Goal: Transaction & Acquisition: Purchase product/service

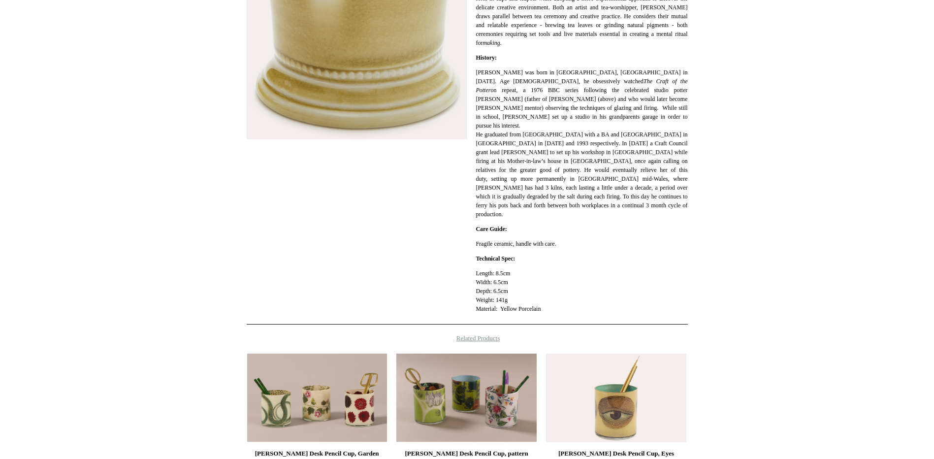
scroll to position [507, 0]
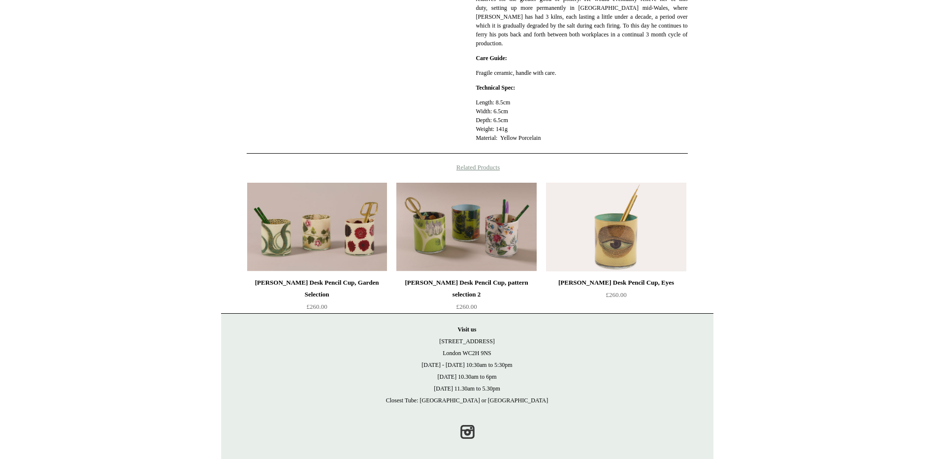
click at [614, 249] on img at bounding box center [616, 227] width 140 height 89
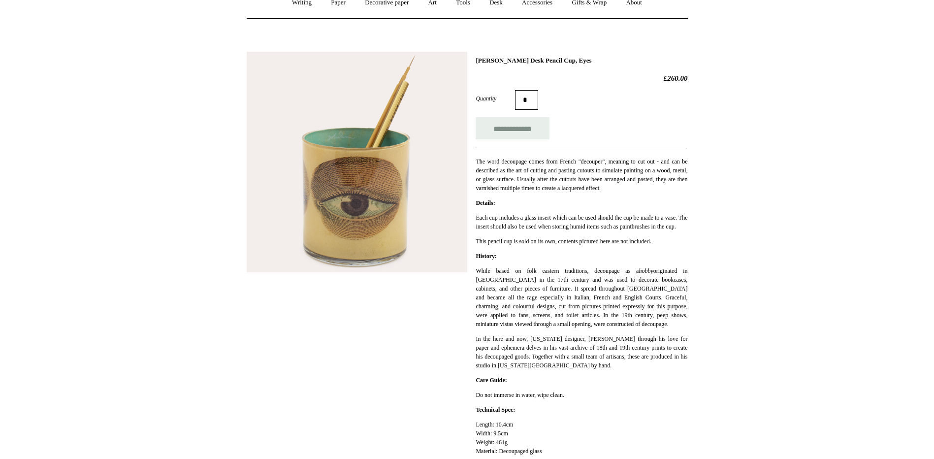
scroll to position [98, 0]
click at [367, 193] on img at bounding box center [357, 163] width 220 height 220
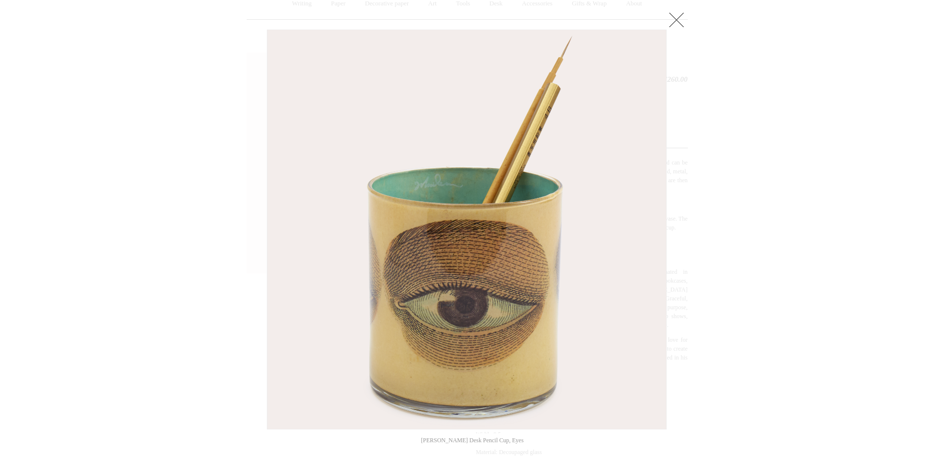
click at [229, 223] on div at bounding box center [467, 354] width 934 height 904
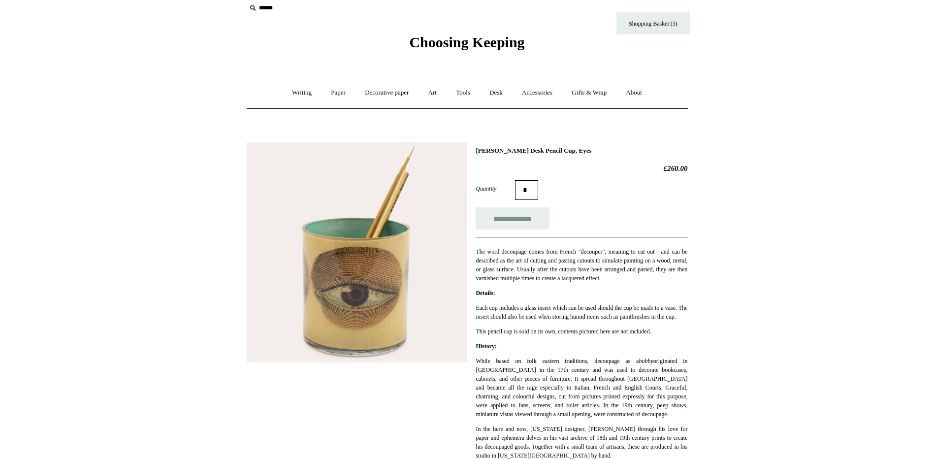
scroll to position [0, 0]
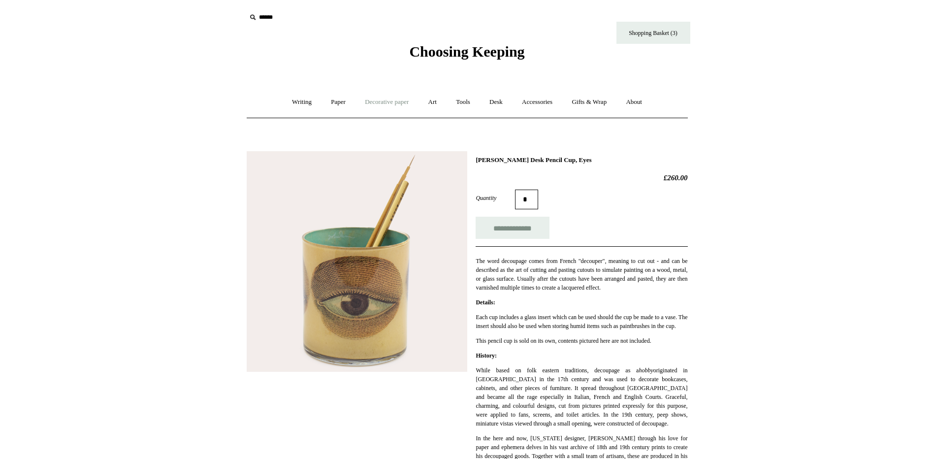
click at [394, 106] on link "Decorative paper +" at bounding box center [387, 102] width 62 height 26
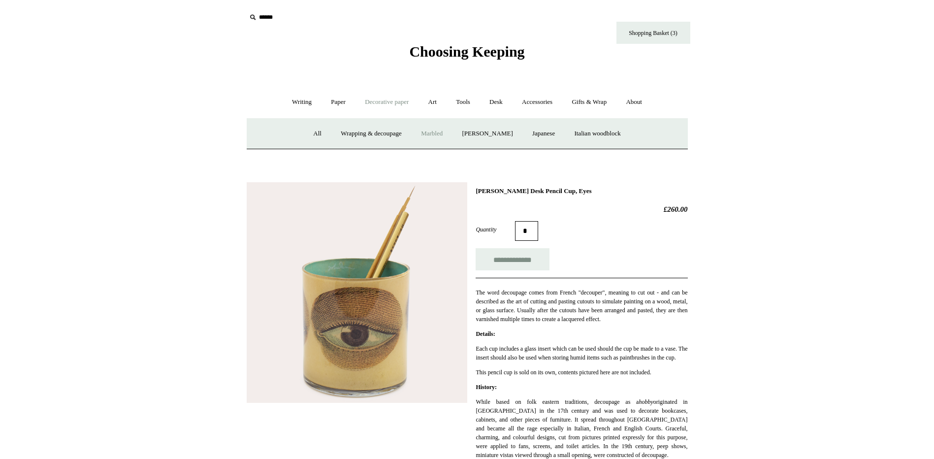
click at [428, 139] on link "Marbled" at bounding box center [431, 134] width 39 height 26
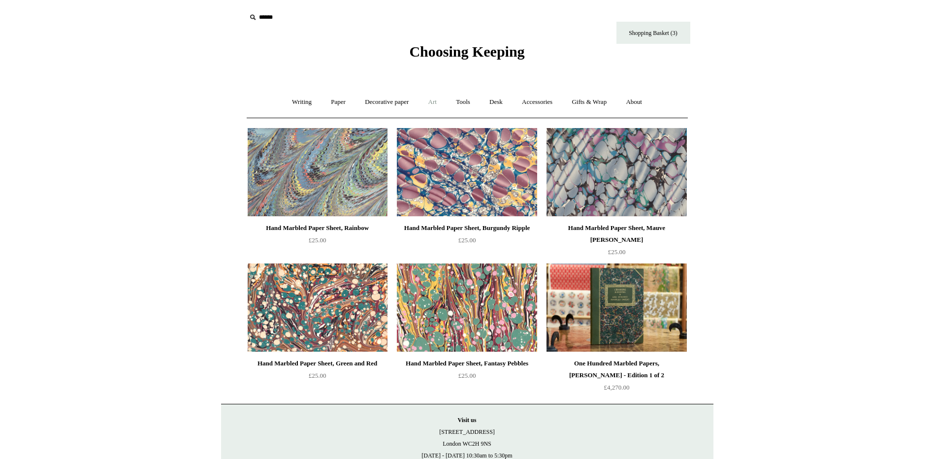
click at [435, 105] on link "Art +" at bounding box center [432, 102] width 26 height 26
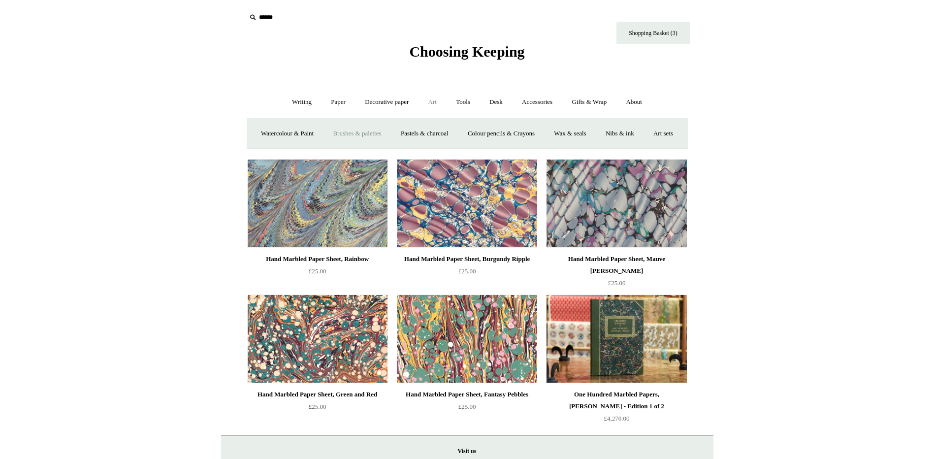
click at [368, 130] on link "Brushes & palettes" at bounding box center [357, 134] width 66 height 26
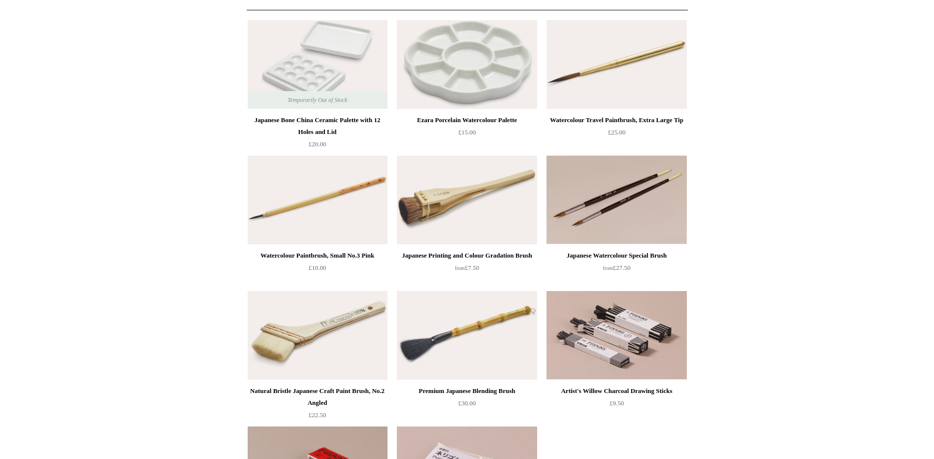
scroll to position [148, 0]
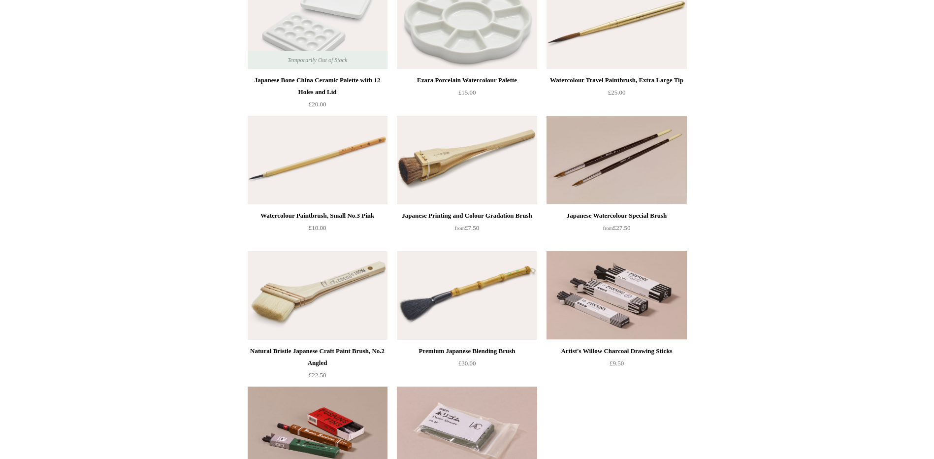
click at [315, 177] on img at bounding box center [318, 160] width 140 height 89
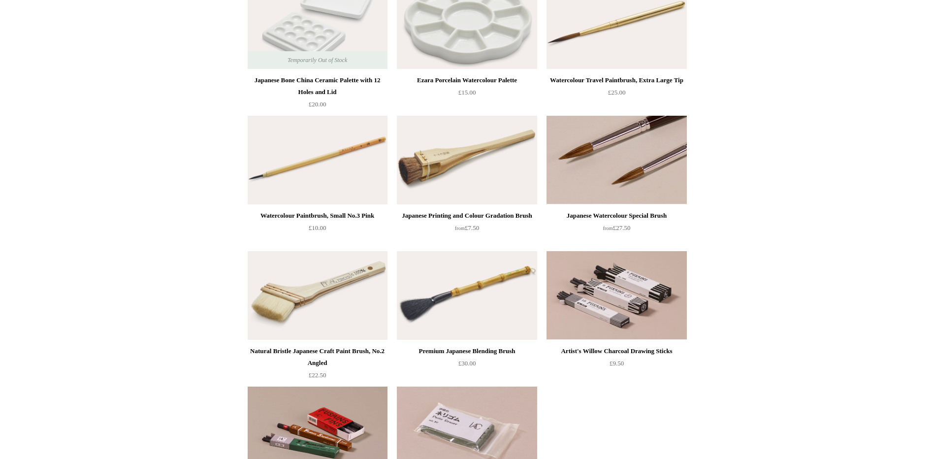
click at [600, 172] on img at bounding box center [616, 160] width 140 height 89
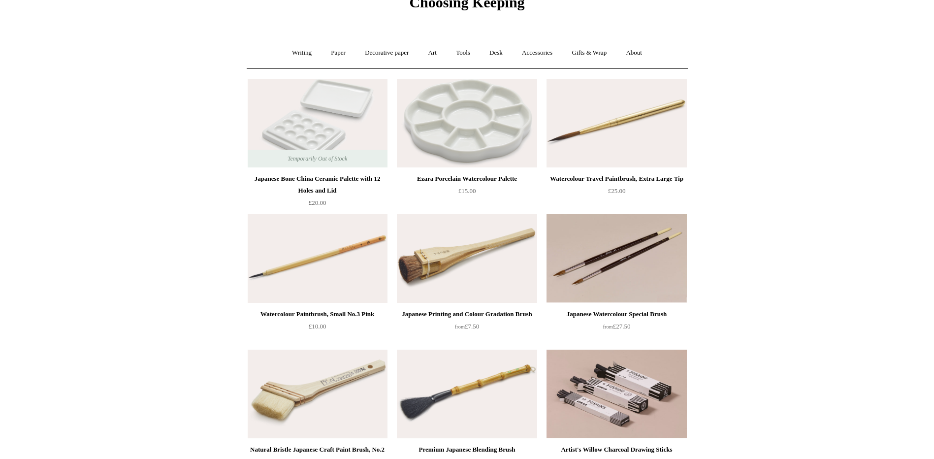
scroll to position [0, 0]
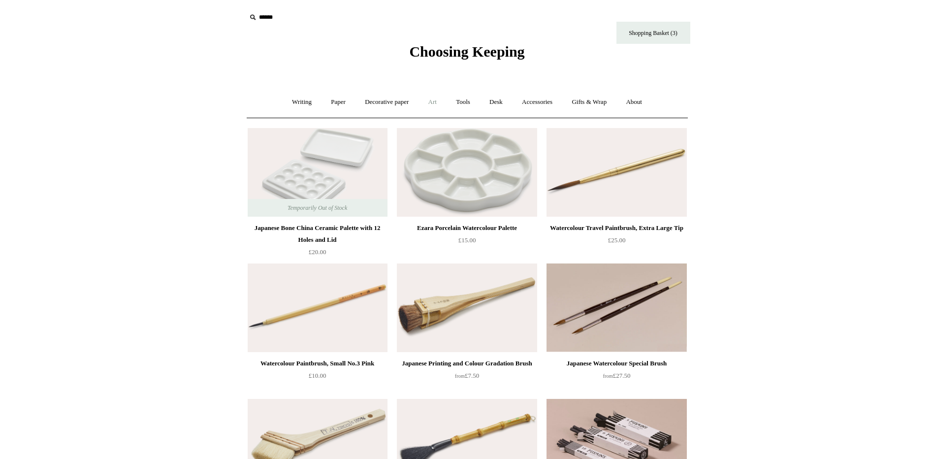
click at [436, 107] on link "Art +" at bounding box center [432, 102] width 26 height 26
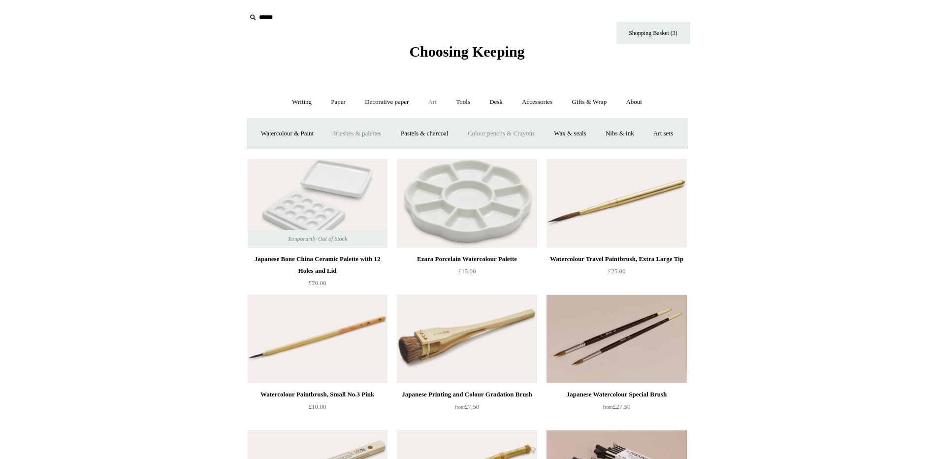
click at [507, 134] on link "Colour pencils & Crayons" at bounding box center [501, 134] width 85 height 26
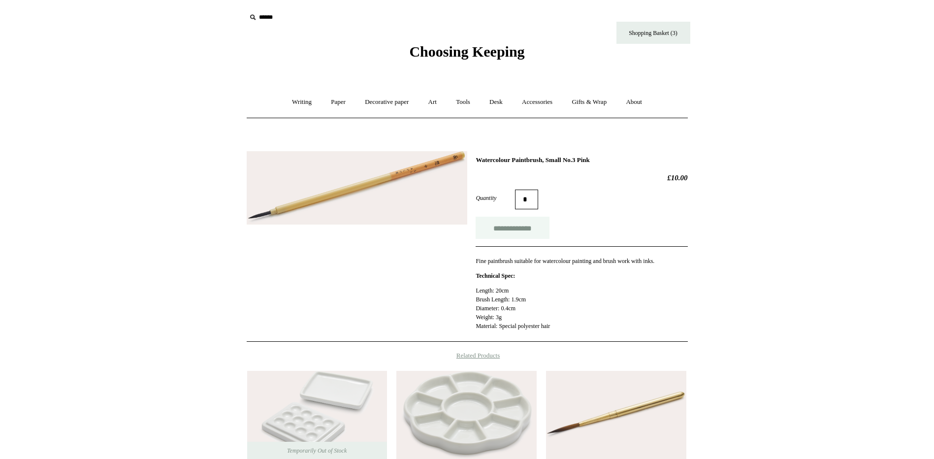
click at [492, 223] on input "**********" at bounding box center [512, 228] width 74 height 22
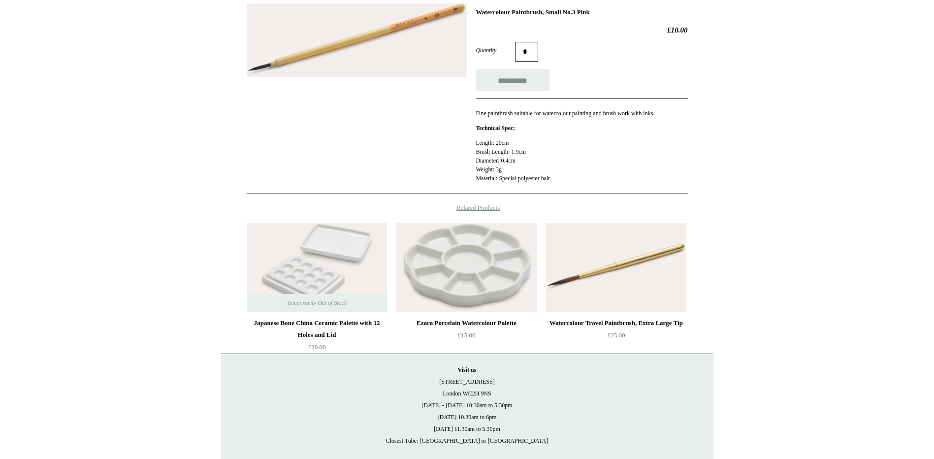
type input "**********"
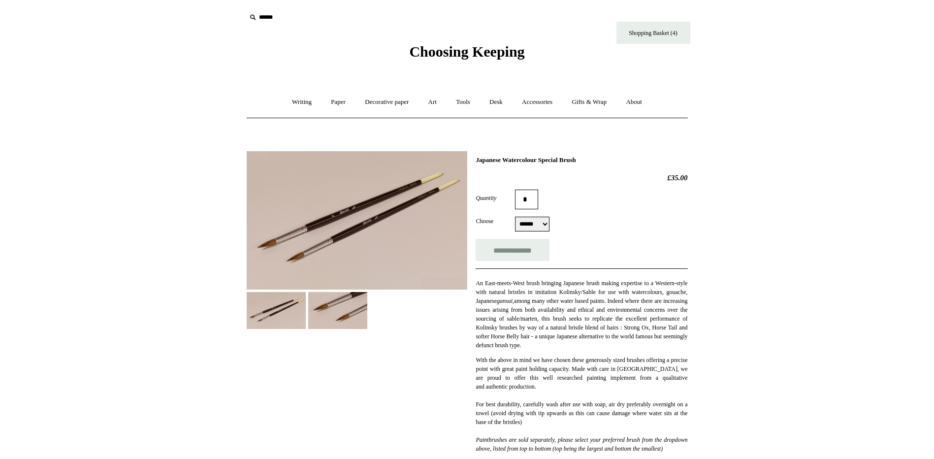
click at [361, 218] on img at bounding box center [357, 220] width 220 height 138
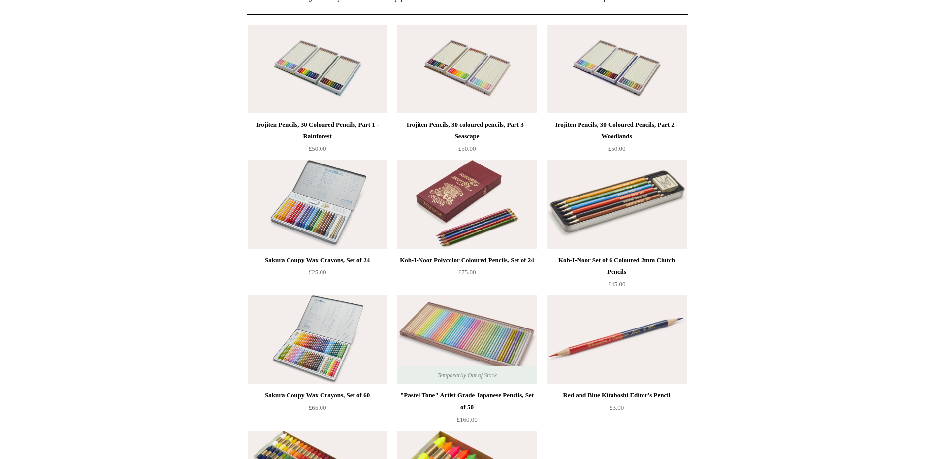
scroll to position [197, 0]
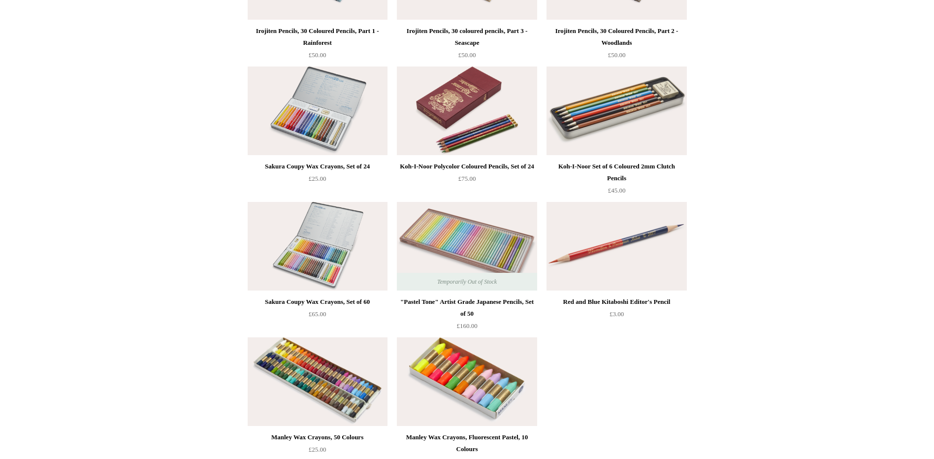
click at [477, 131] on img at bounding box center [467, 110] width 140 height 89
click at [320, 118] on img at bounding box center [318, 110] width 140 height 89
click at [456, 250] on img at bounding box center [467, 246] width 140 height 89
click at [464, 245] on img at bounding box center [467, 246] width 140 height 89
click at [468, 311] on div ""Pastel Tone" Artist Grade Japanese Pencils, Set of 50" at bounding box center [466, 308] width 135 height 24
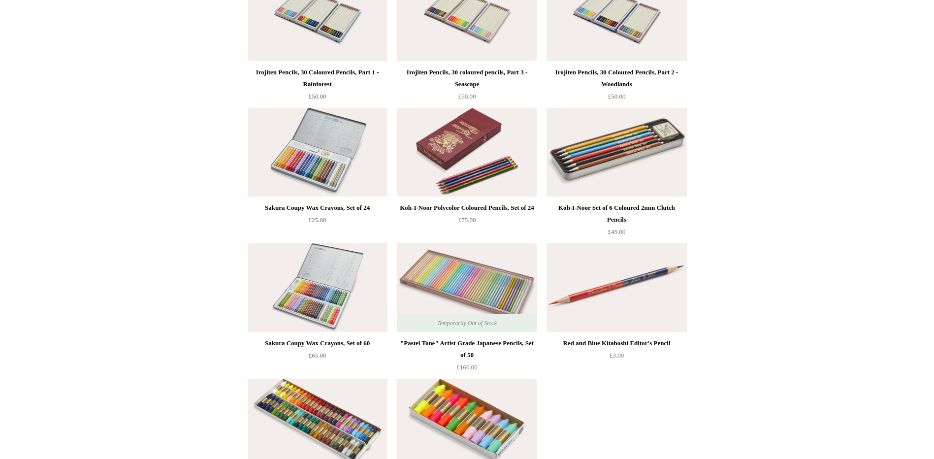
scroll to position [173, 0]
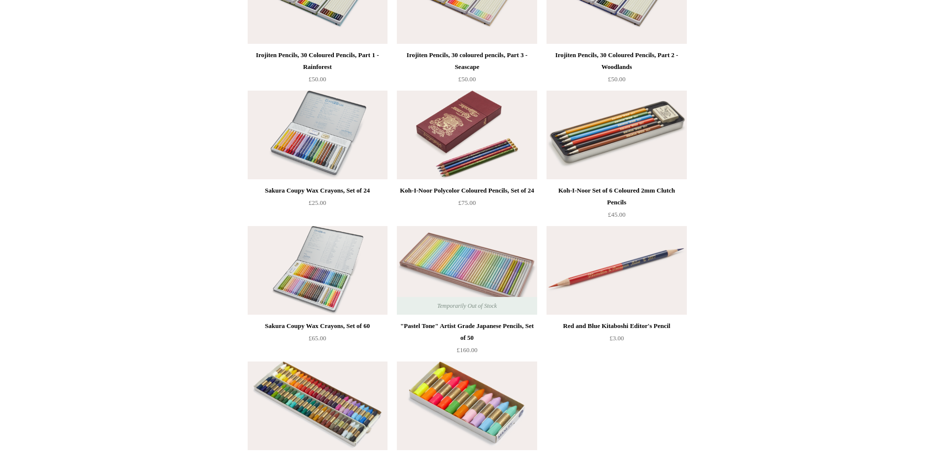
click at [613, 263] on img at bounding box center [616, 270] width 140 height 89
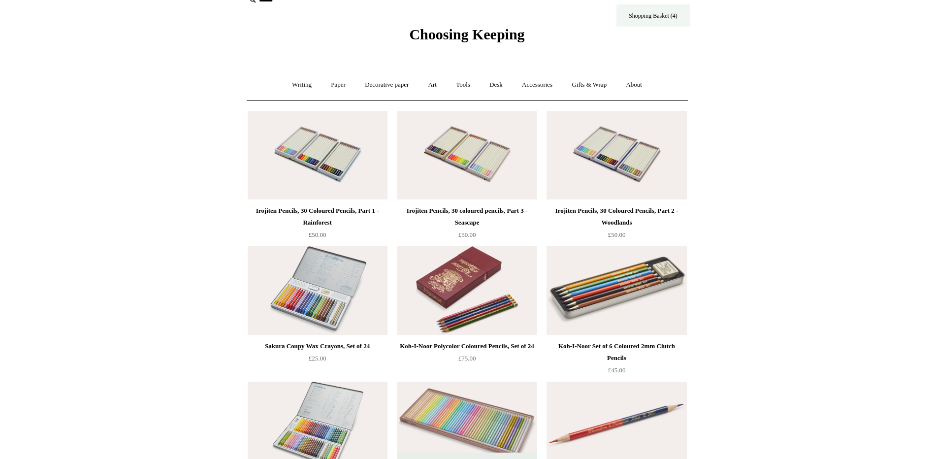
scroll to position [0, 0]
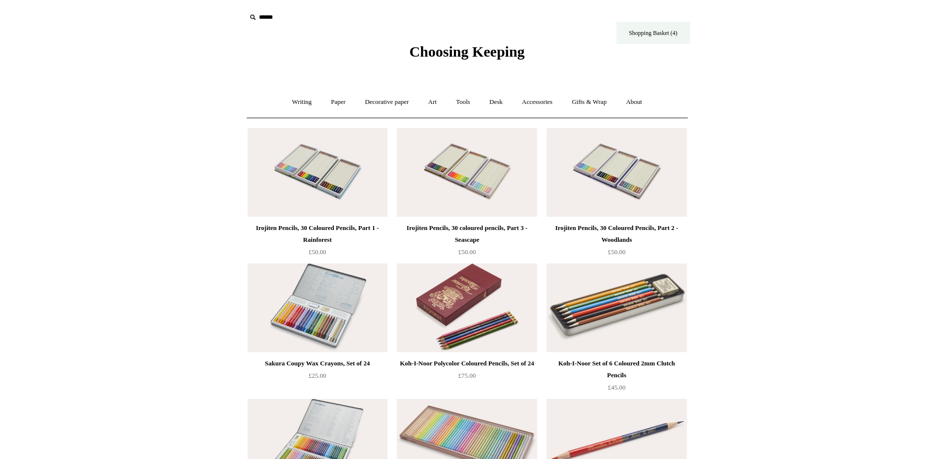
click at [650, 39] on link "Shopping Basket (4)" at bounding box center [653, 33] width 74 height 22
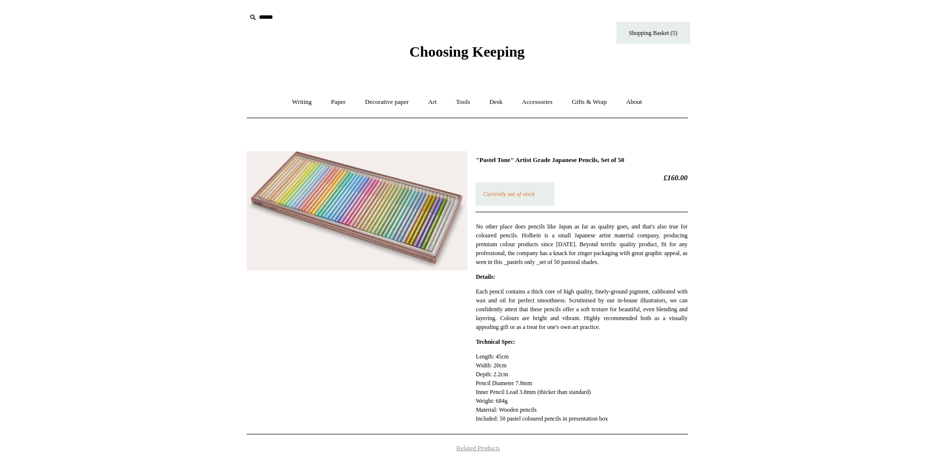
click at [372, 223] on img at bounding box center [357, 210] width 220 height 119
click at [412, 233] on img at bounding box center [357, 210] width 220 height 119
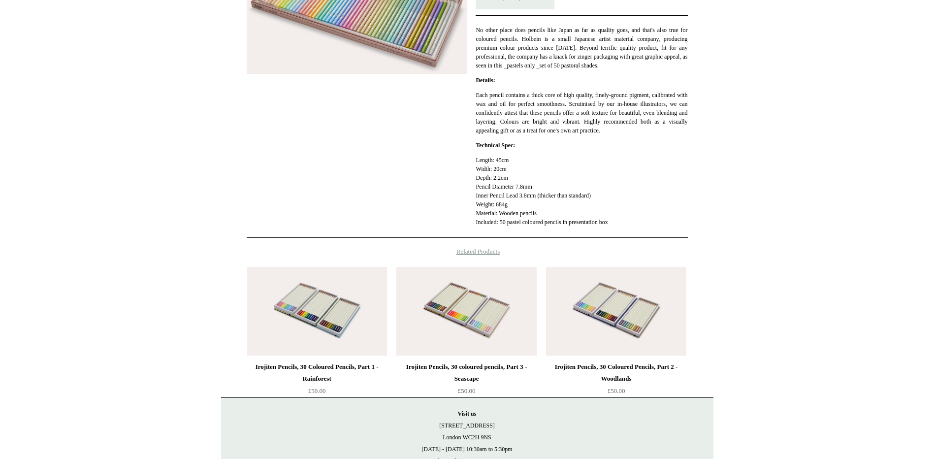
scroll to position [197, 0]
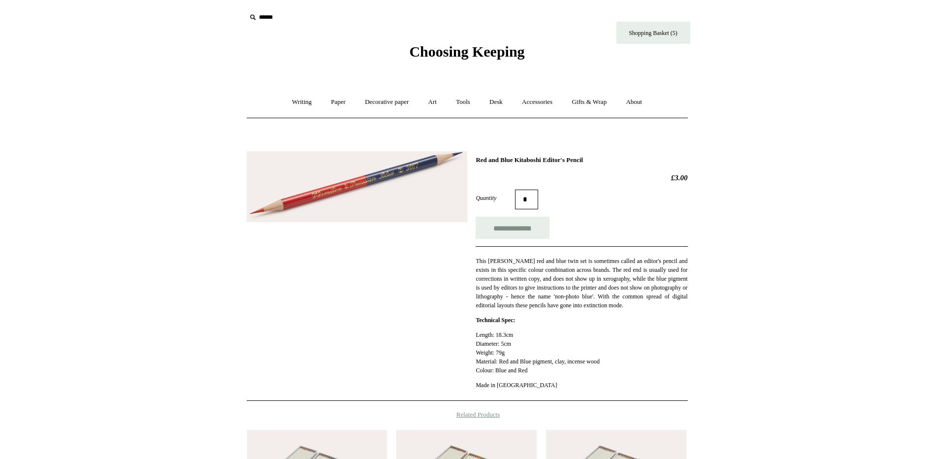
click at [346, 176] on img at bounding box center [357, 186] width 220 height 71
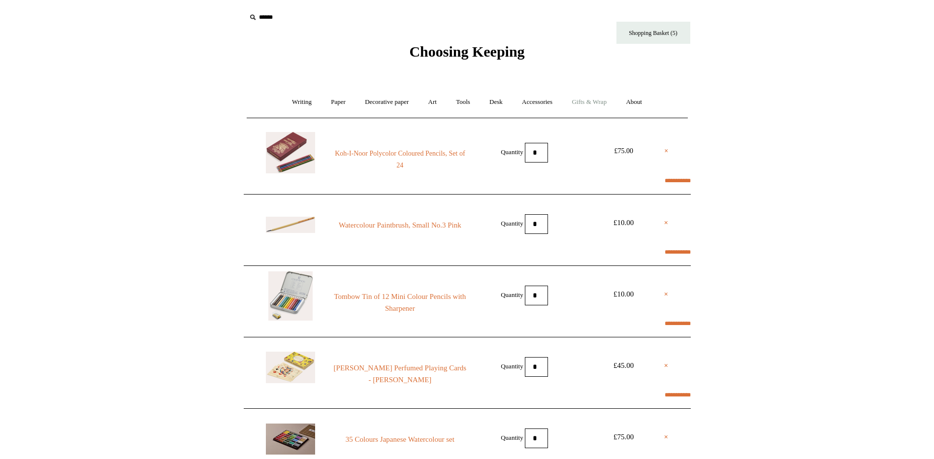
select select "*******"
type input "****"
click at [595, 101] on link "Gifts & Wrap +" at bounding box center [588, 102] width 53 height 26
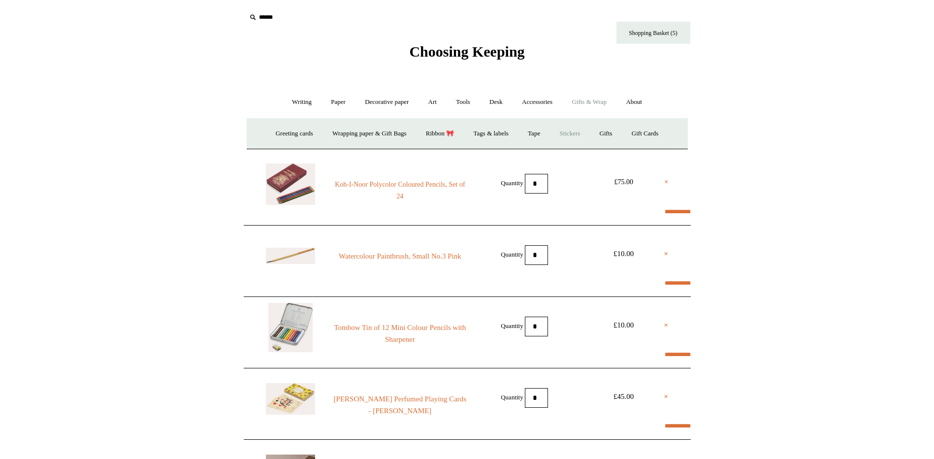
click at [581, 134] on link "Stickers" at bounding box center [569, 134] width 38 height 26
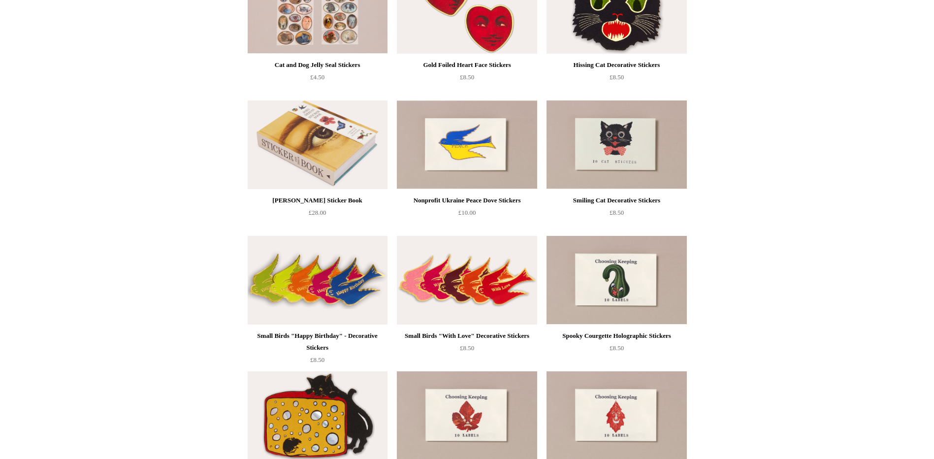
scroll to position [148, 0]
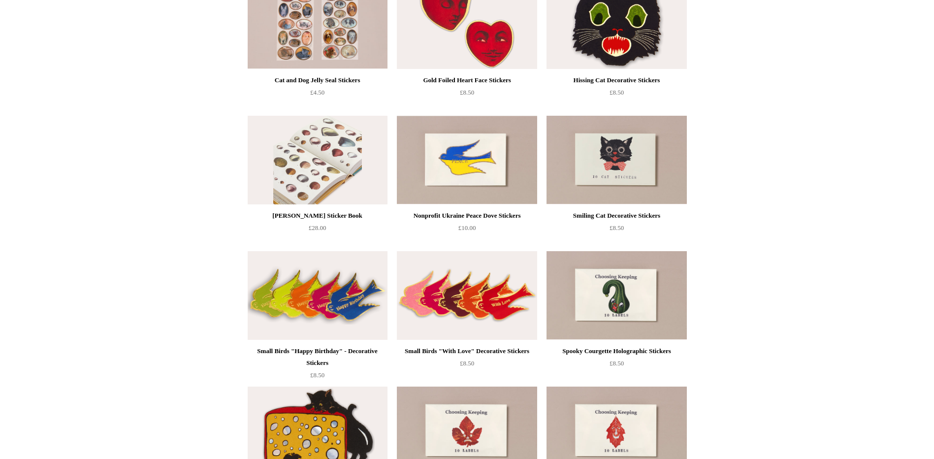
click at [293, 165] on img at bounding box center [318, 160] width 140 height 89
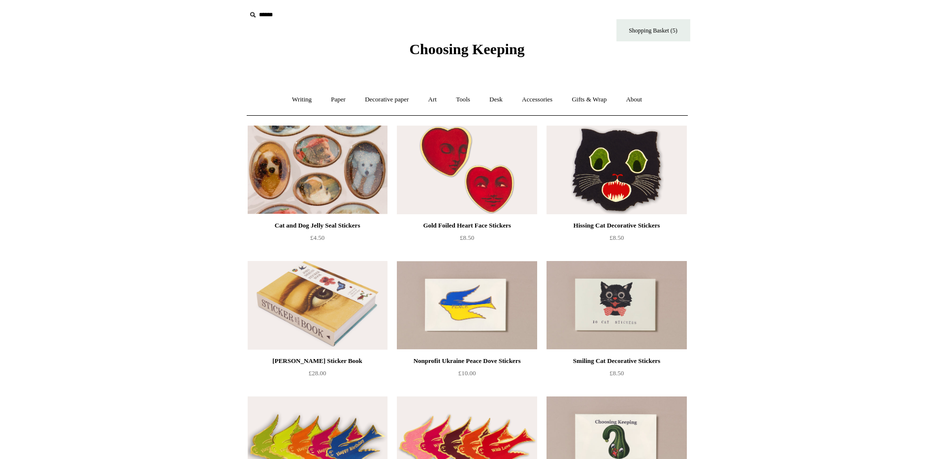
scroll to position [0, 0]
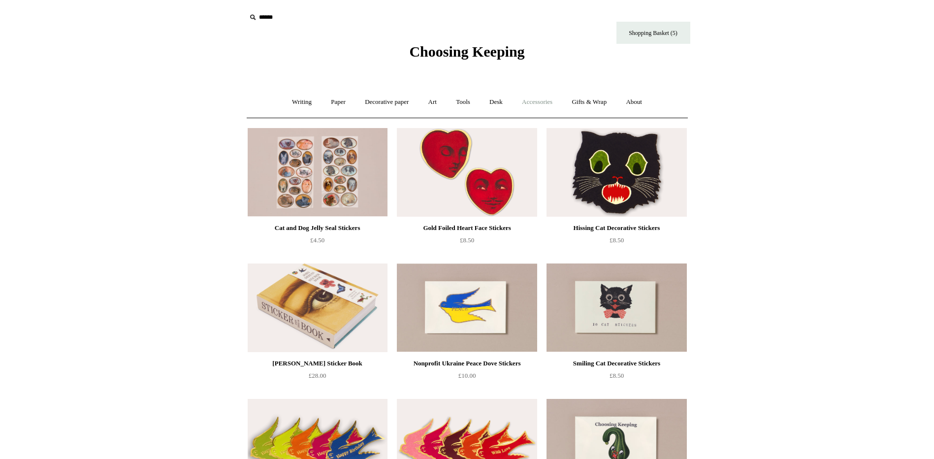
click at [527, 103] on link "Accessories +" at bounding box center [537, 102] width 48 height 26
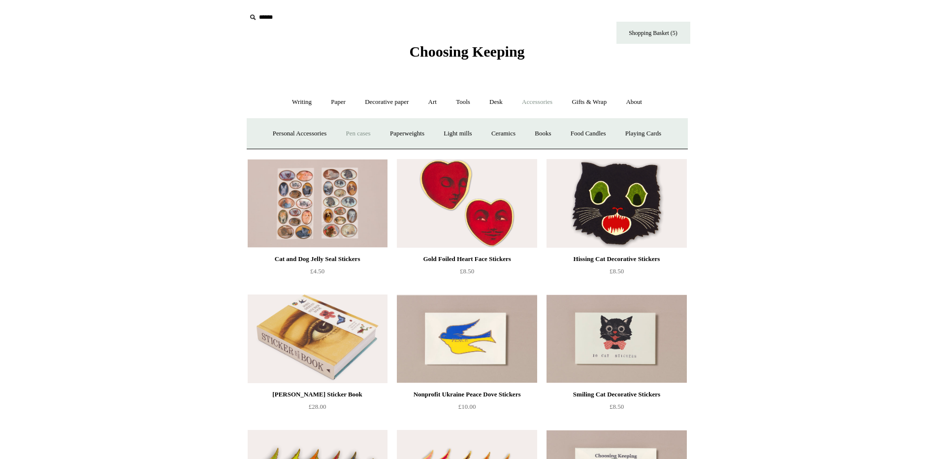
click at [352, 135] on link "Pen cases" at bounding box center [358, 134] width 42 height 26
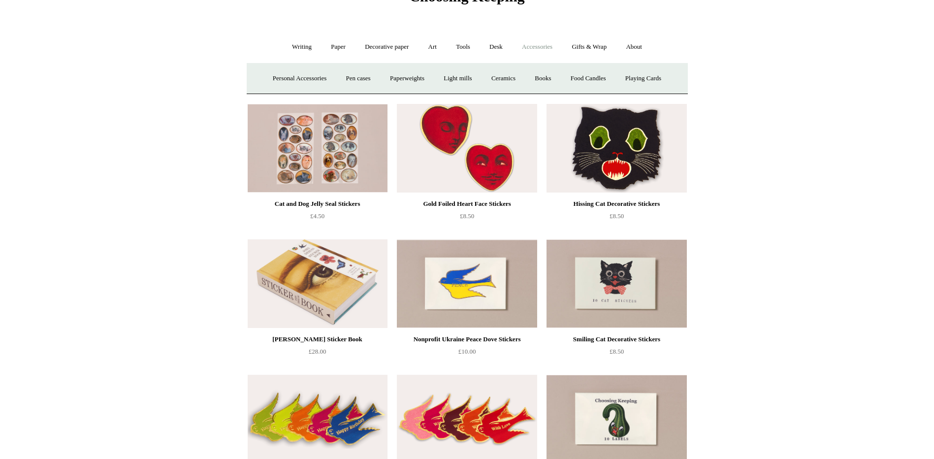
scroll to position [49, 0]
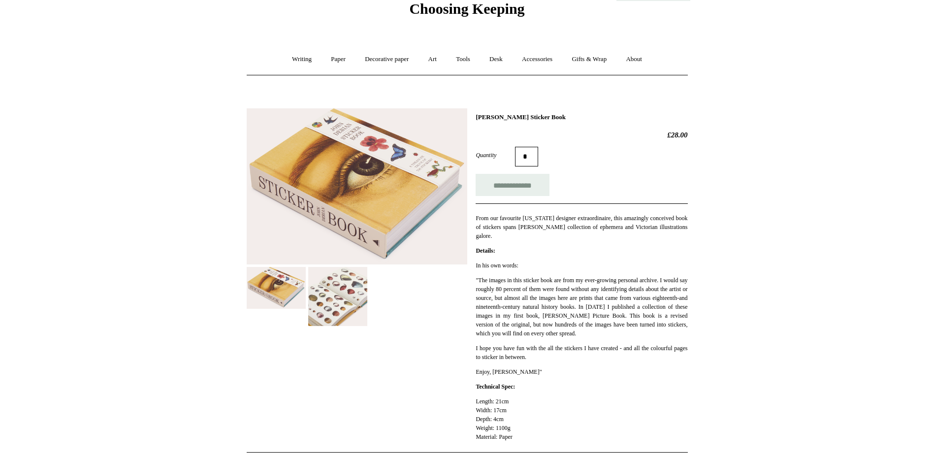
scroll to position [98, 0]
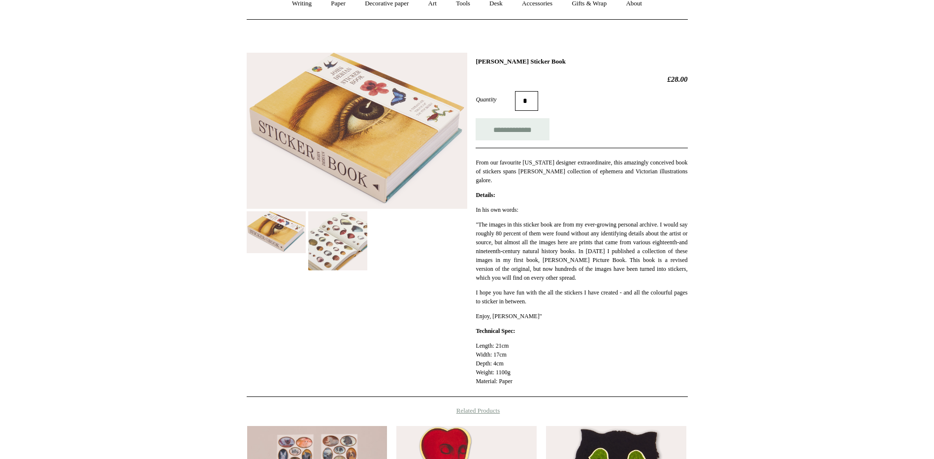
click at [344, 227] on img at bounding box center [337, 240] width 59 height 59
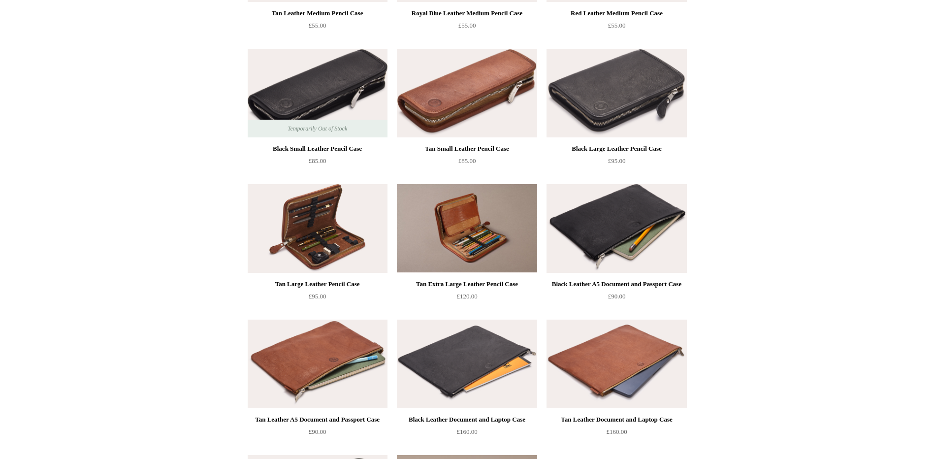
scroll to position [751, 0]
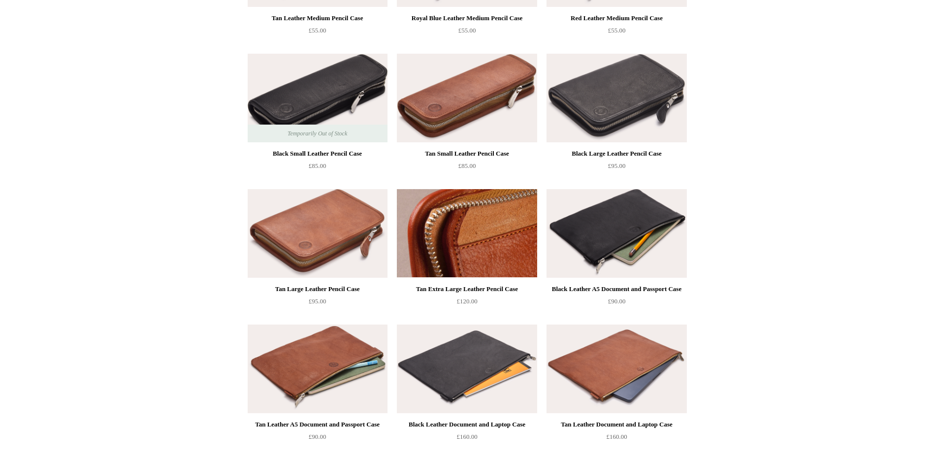
click at [481, 242] on img at bounding box center [467, 233] width 140 height 89
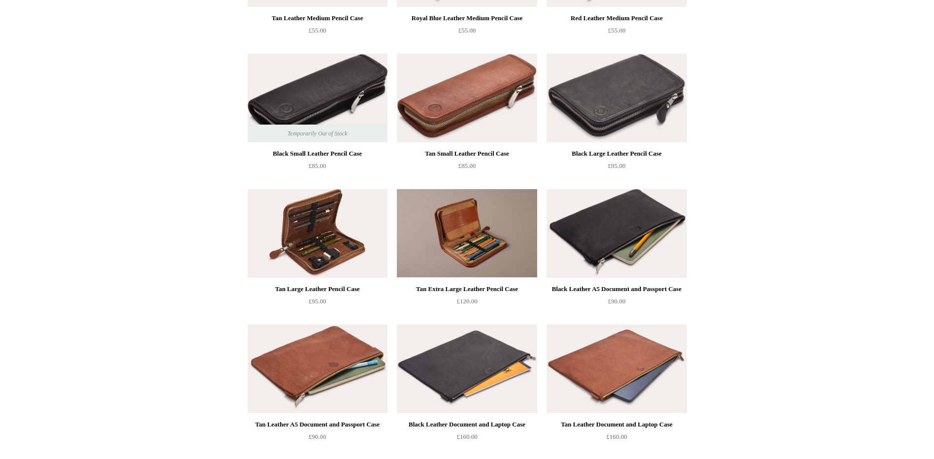
click at [308, 250] on img at bounding box center [318, 233] width 140 height 89
click at [326, 244] on img at bounding box center [318, 233] width 140 height 89
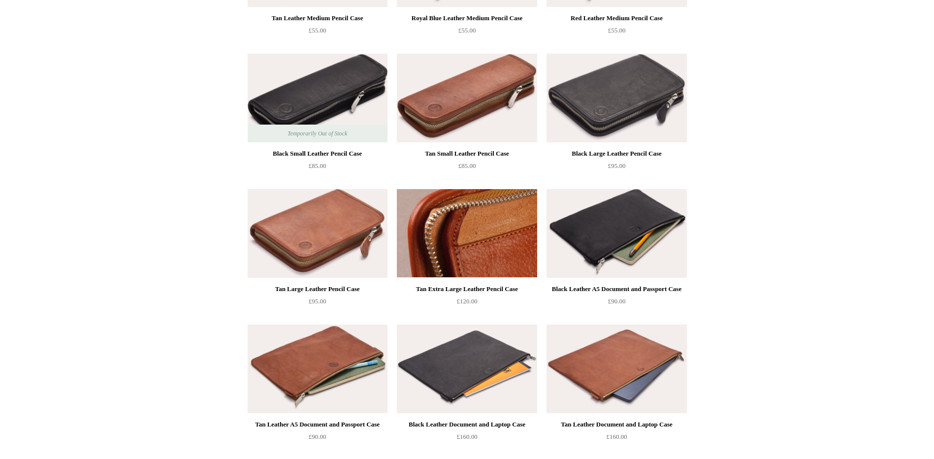
click at [476, 229] on img at bounding box center [467, 233] width 140 height 89
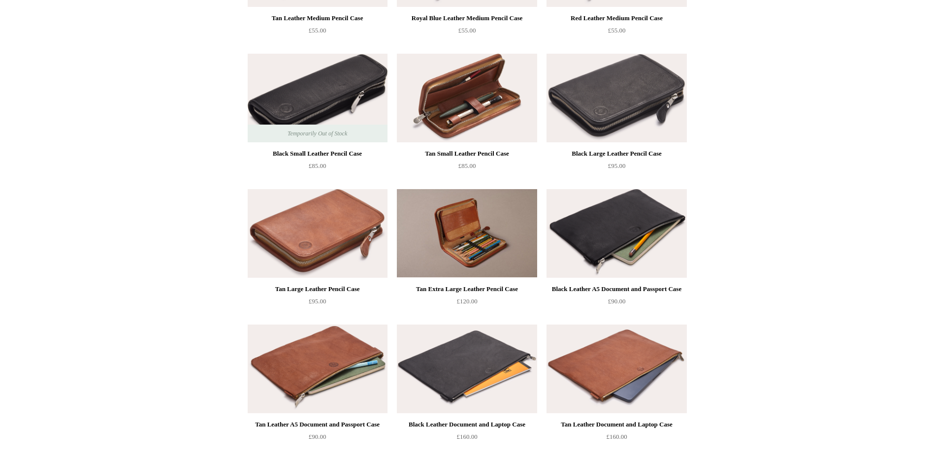
click at [476, 90] on img at bounding box center [467, 98] width 140 height 89
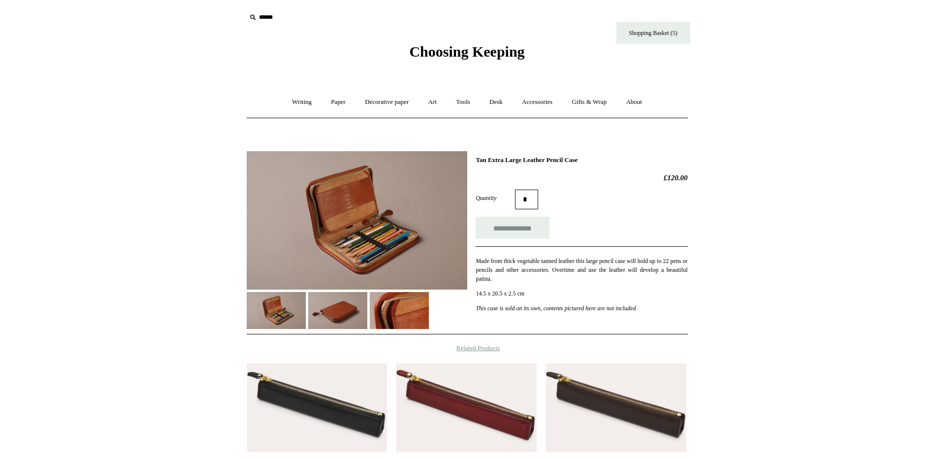
click at [355, 312] on img at bounding box center [337, 310] width 59 height 37
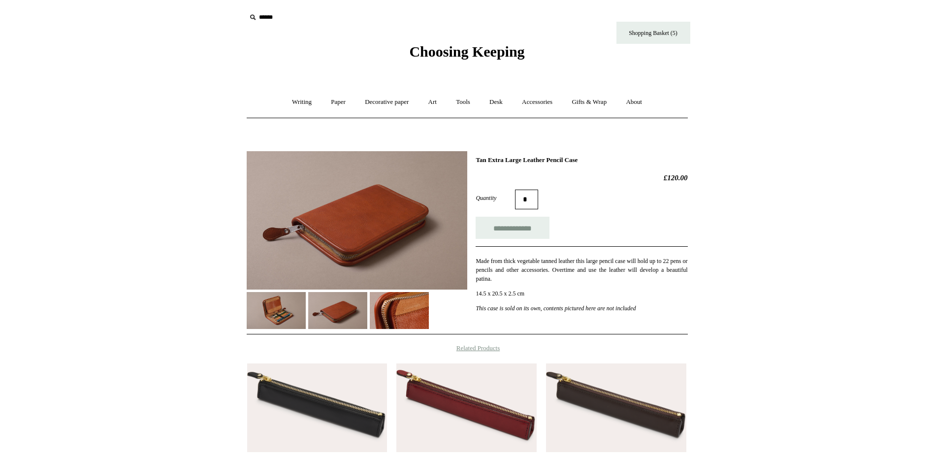
click at [402, 298] on img at bounding box center [399, 310] width 59 height 37
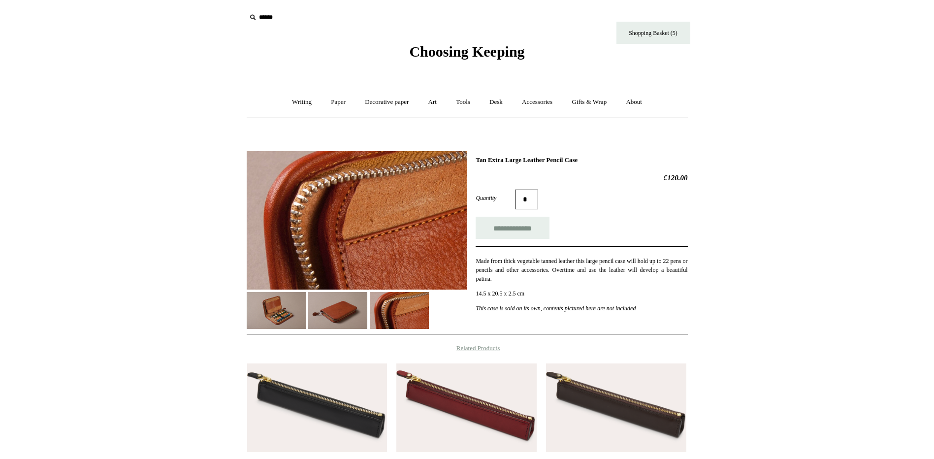
click at [255, 300] on img at bounding box center [276, 310] width 59 height 37
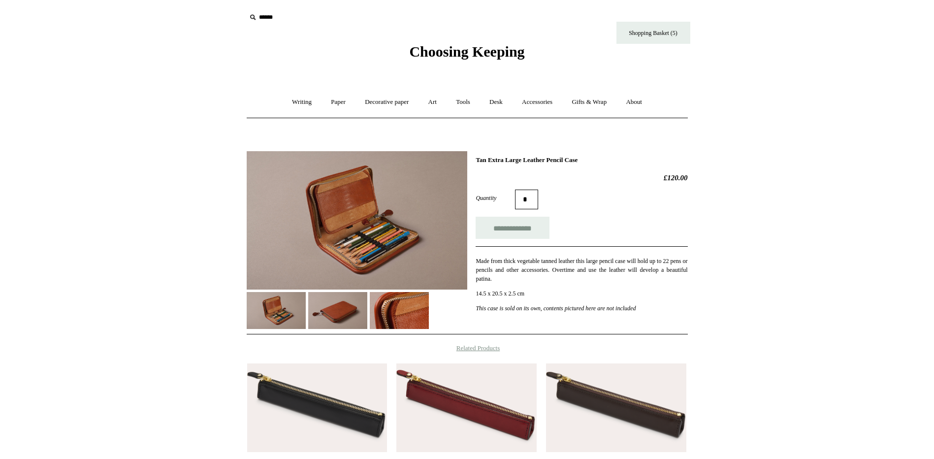
click at [374, 241] on img at bounding box center [357, 220] width 220 height 138
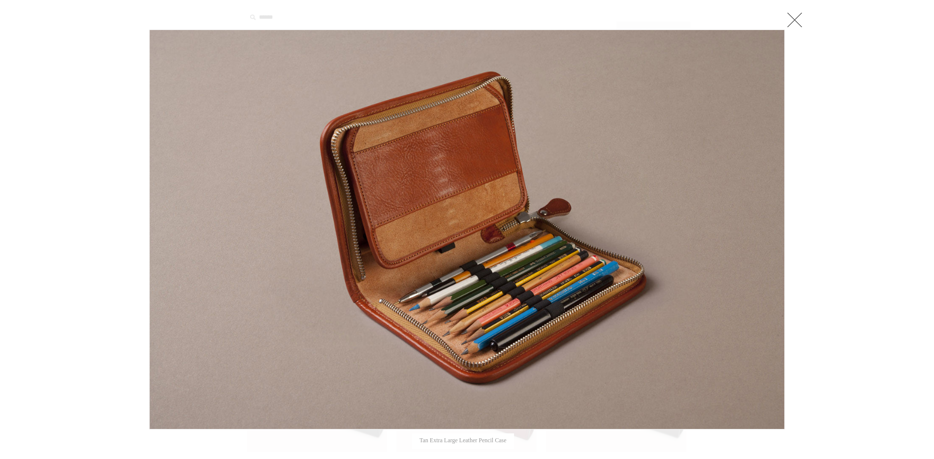
click at [91, 172] on div at bounding box center [467, 324] width 934 height 648
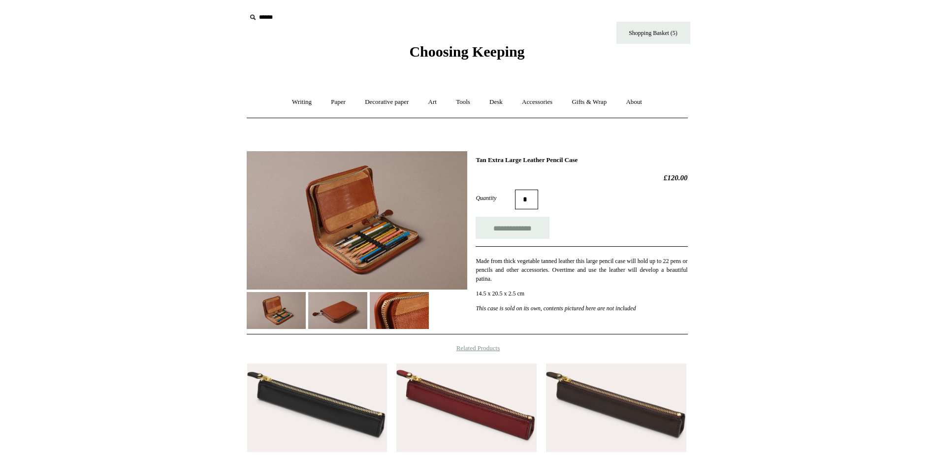
click at [335, 311] on img at bounding box center [337, 310] width 59 height 37
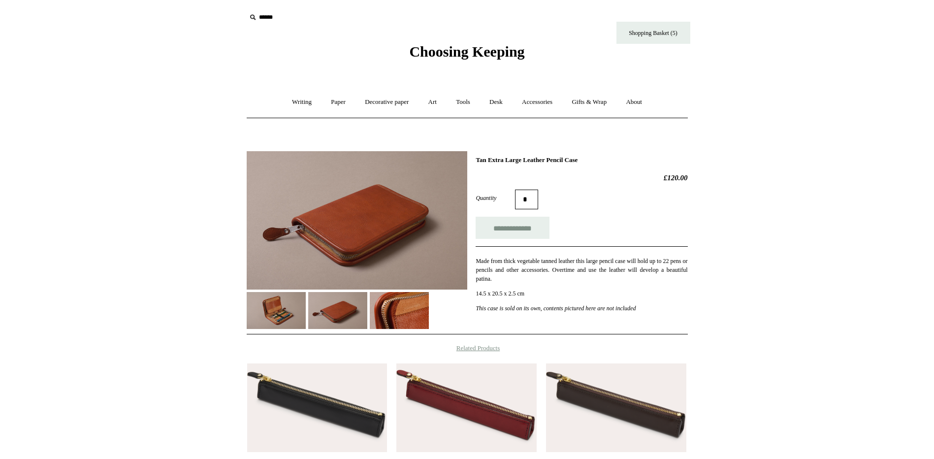
click at [395, 313] on img at bounding box center [399, 310] width 59 height 37
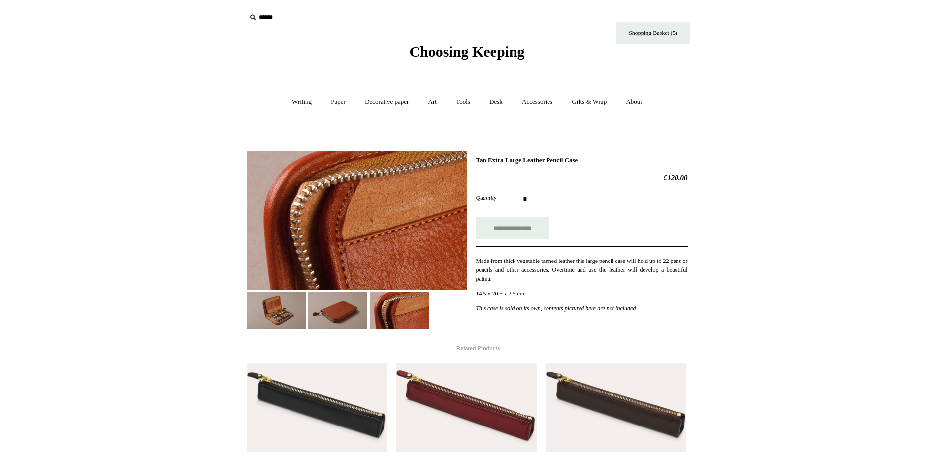
click at [309, 315] on img at bounding box center [337, 310] width 59 height 37
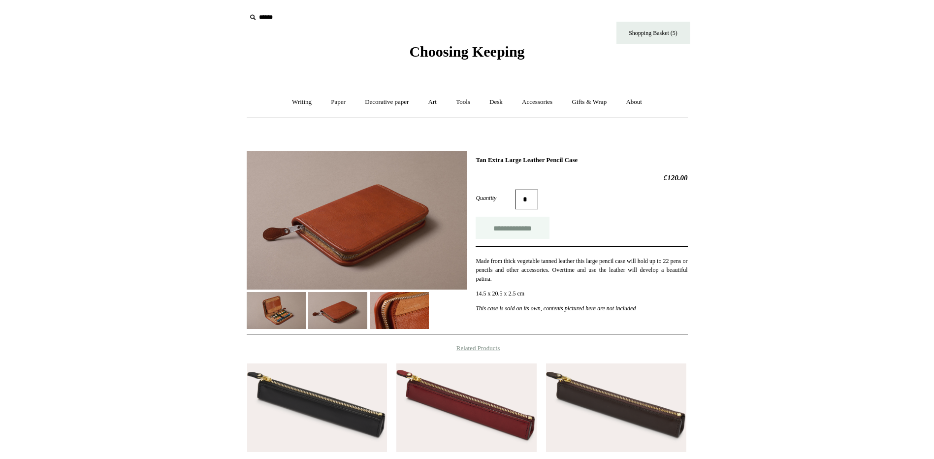
click at [509, 224] on input "**********" at bounding box center [512, 228] width 74 height 22
type input "**********"
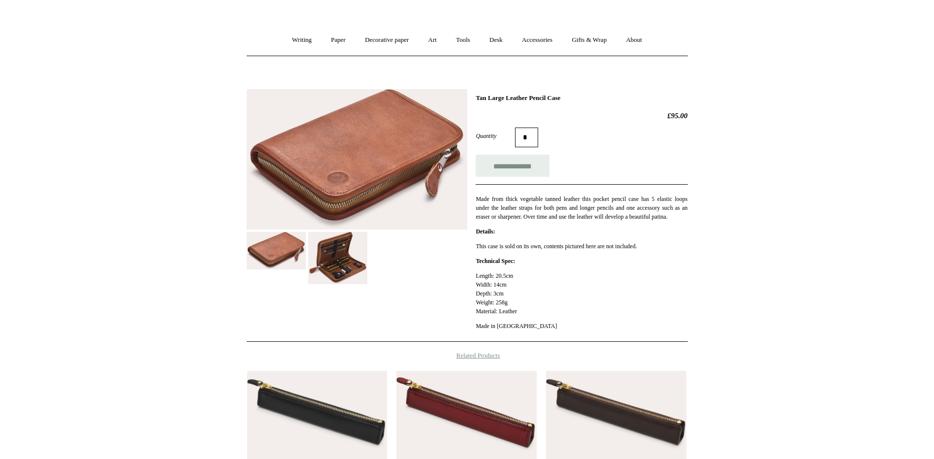
scroll to position [148, 0]
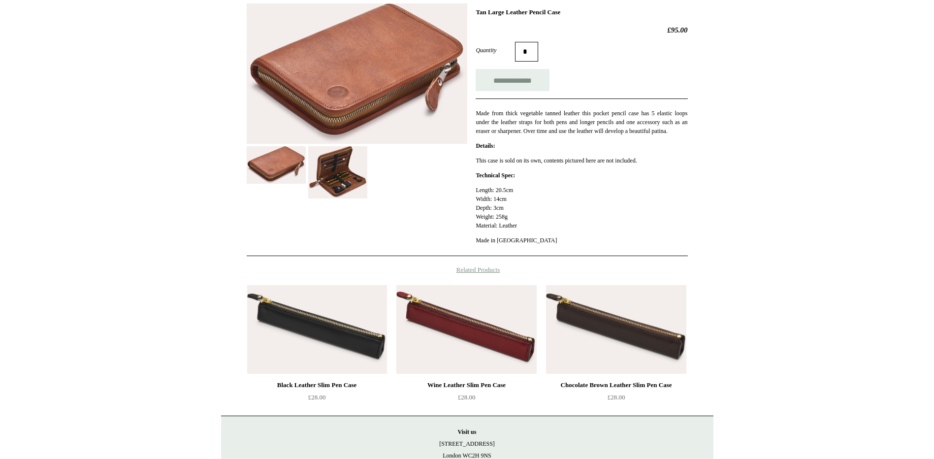
click at [346, 174] on img at bounding box center [337, 172] width 59 height 53
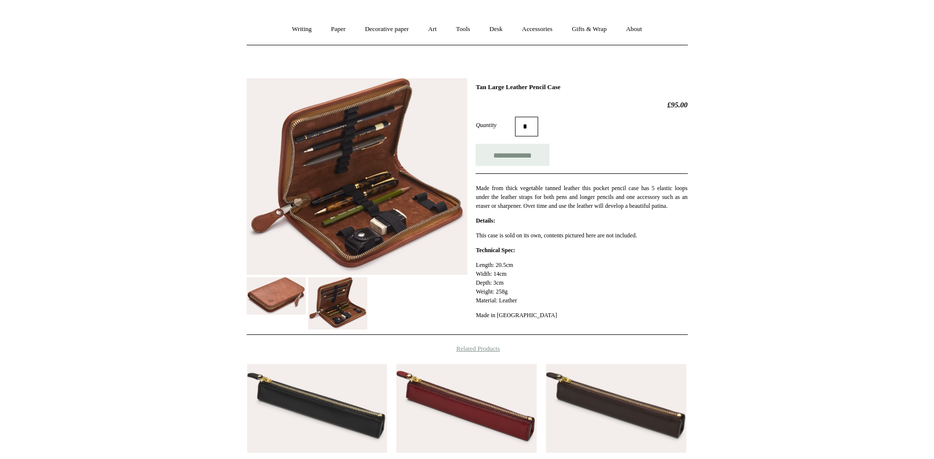
scroll to position [49, 0]
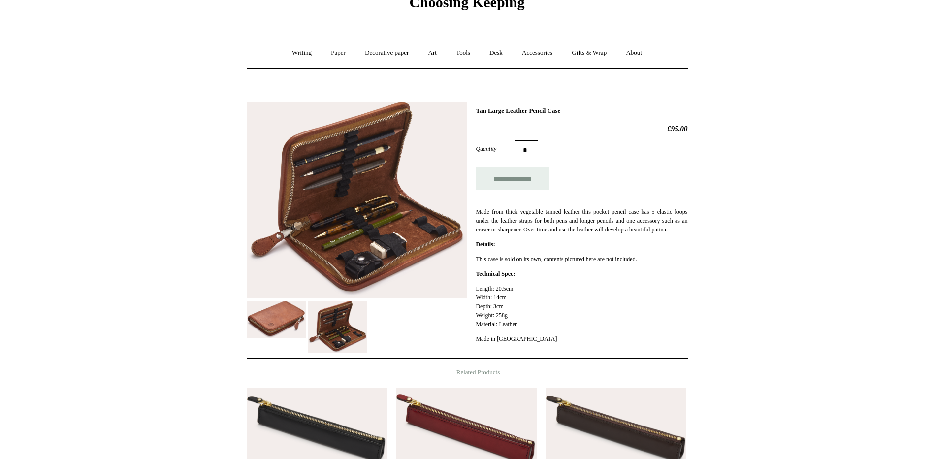
click at [369, 254] on img at bounding box center [357, 200] width 220 height 196
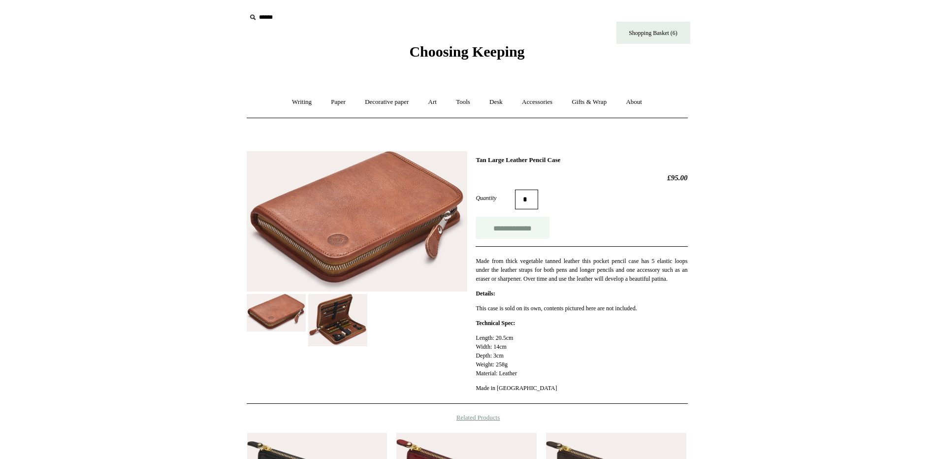
click at [508, 218] on input "**********" at bounding box center [512, 228] width 74 height 22
type input "**********"
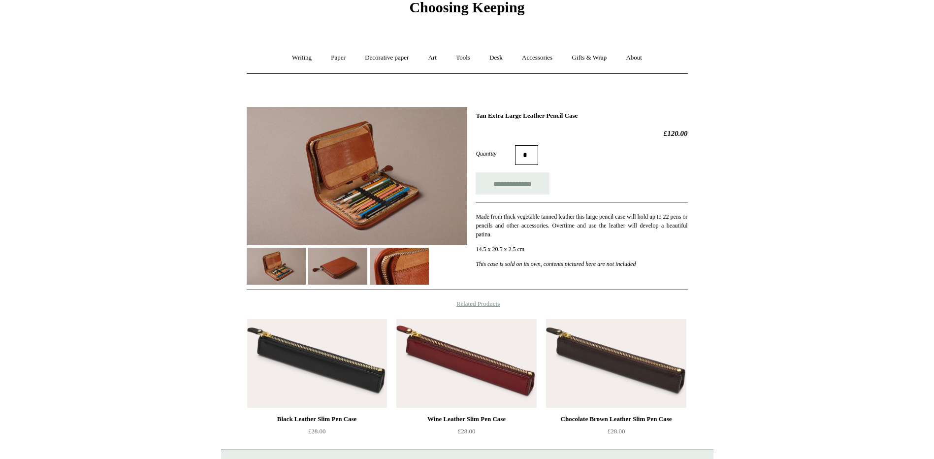
scroll to position [148, 0]
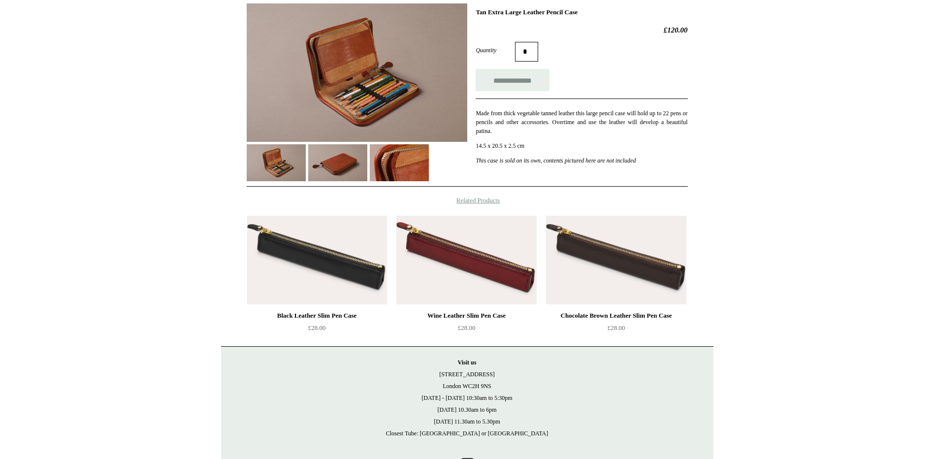
click at [343, 114] on img at bounding box center [357, 72] width 220 height 138
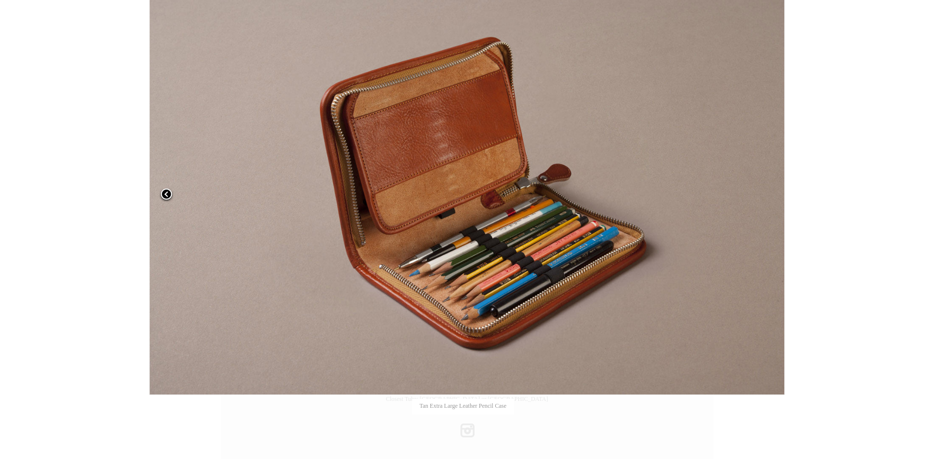
scroll to position [189, 0]
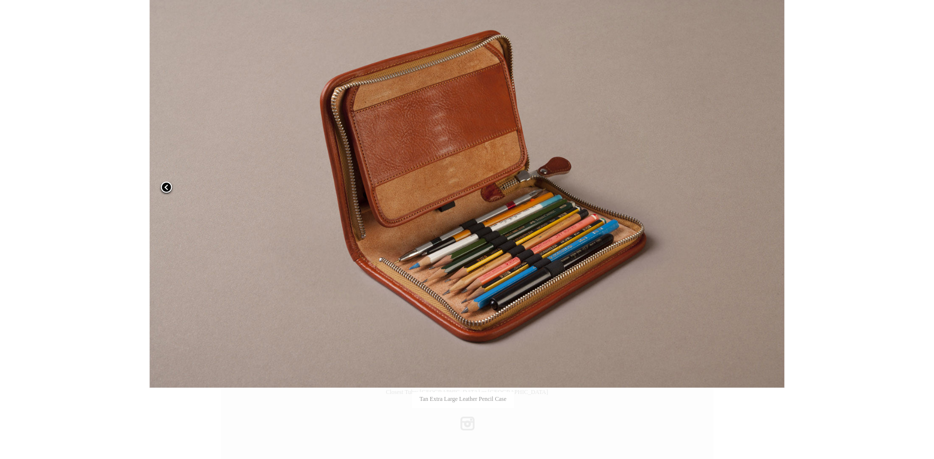
click at [161, 183] on span at bounding box center [166, 188] width 15 height 15
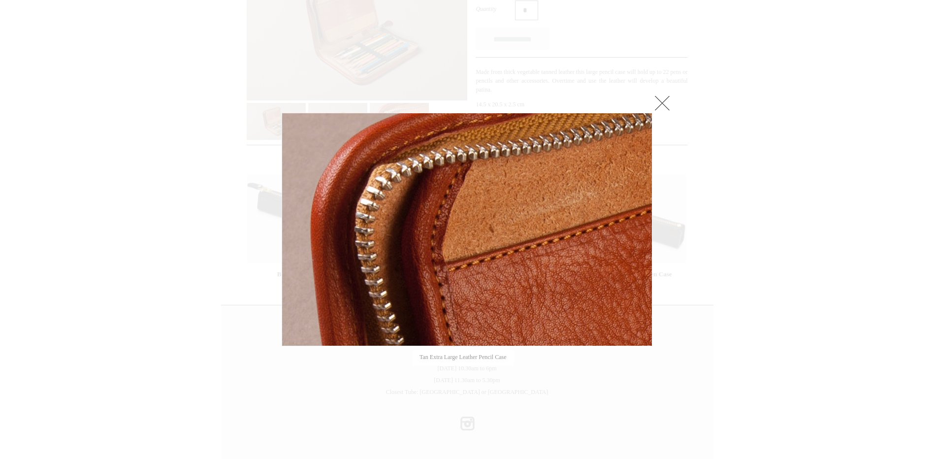
click at [161, 182] on div at bounding box center [467, 135] width 934 height 648
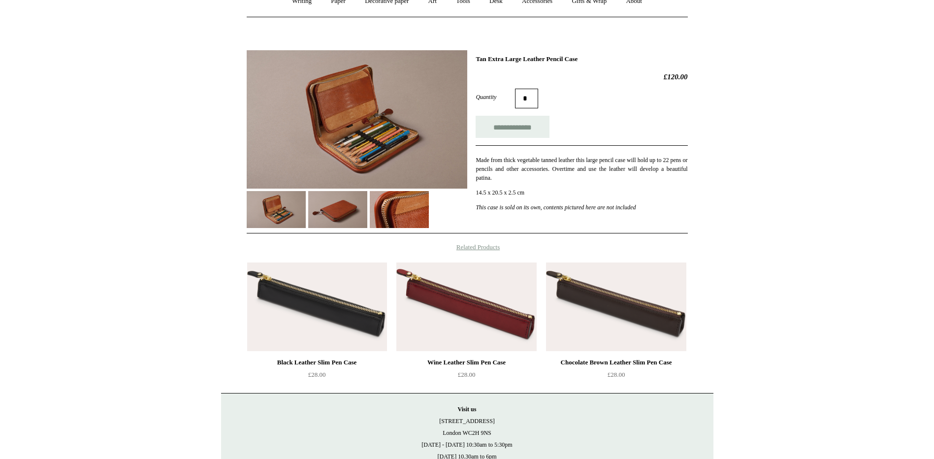
scroll to position [91, 0]
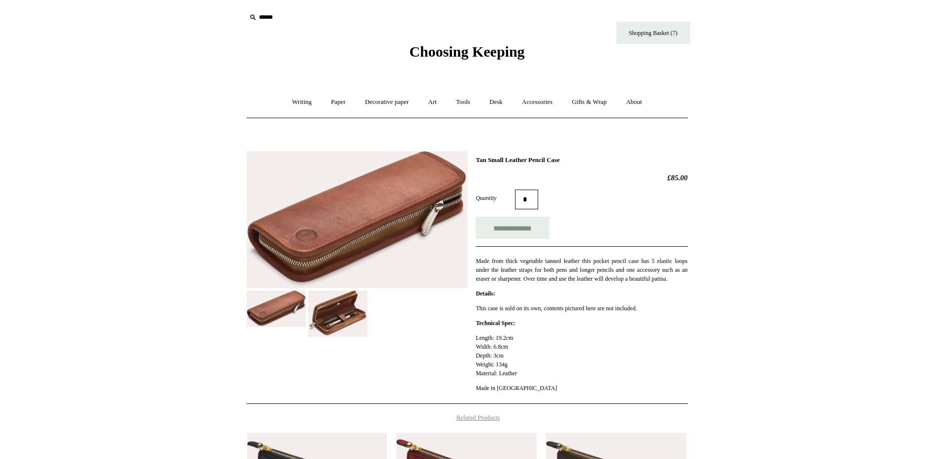
click at [335, 313] on img at bounding box center [337, 313] width 59 height 46
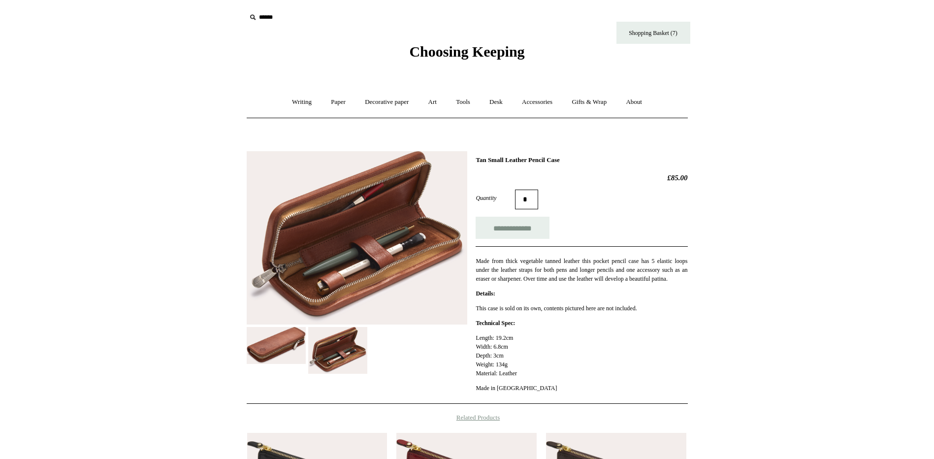
click at [343, 357] on img at bounding box center [337, 350] width 59 height 46
click at [429, 102] on link "Art +" at bounding box center [432, 102] width 26 height 26
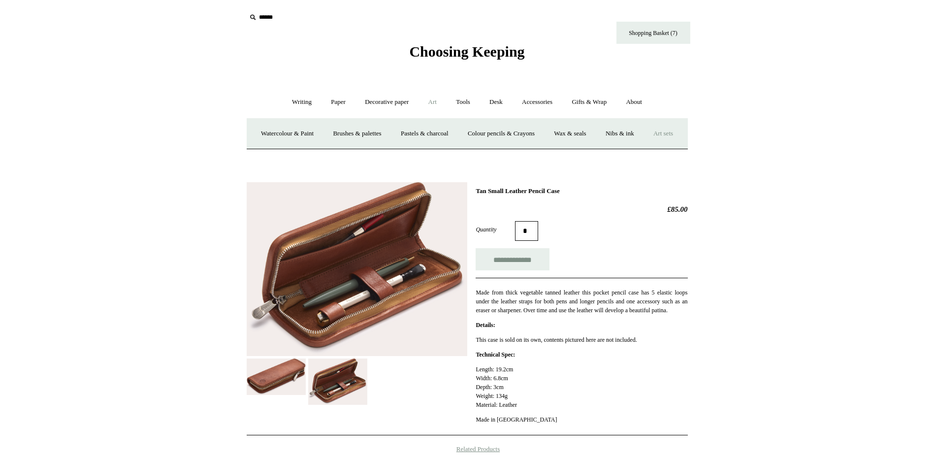
click at [644, 147] on link "Art sets" at bounding box center [662, 134] width 37 height 26
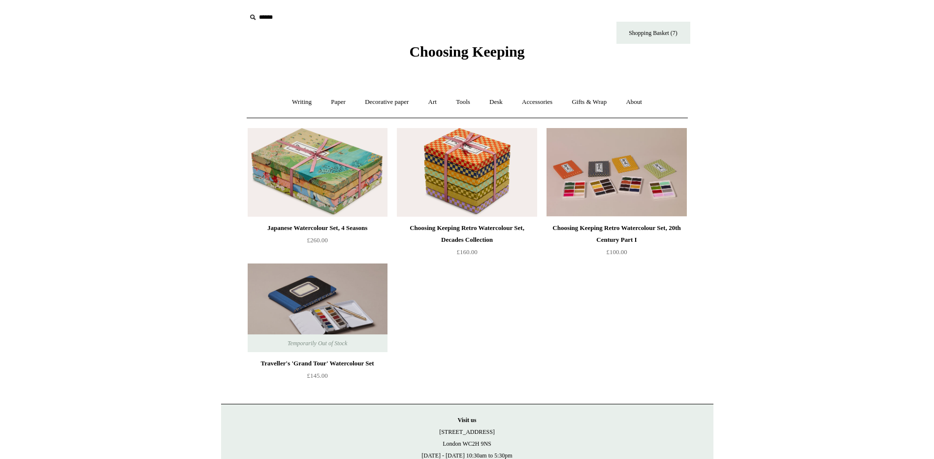
click at [327, 299] on img at bounding box center [318, 307] width 140 height 89
click at [637, 36] on link "Shopping Basket (7)" at bounding box center [653, 33] width 74 height 22
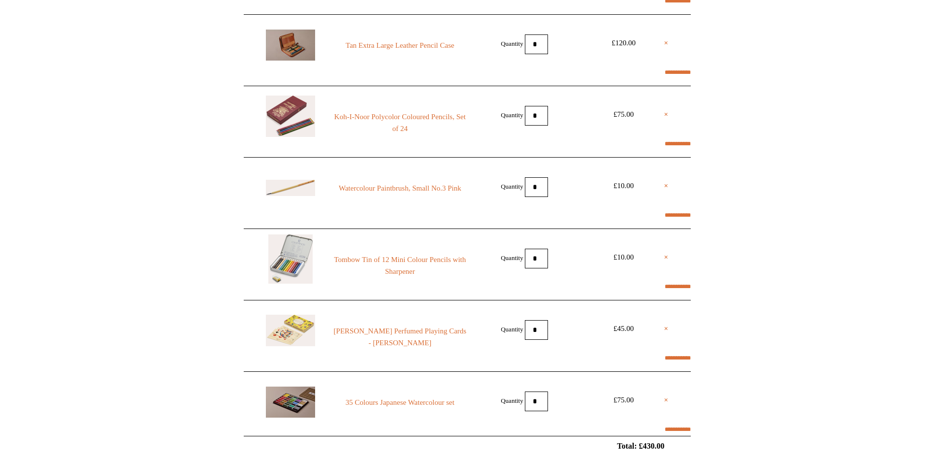
scroll to position [197, 0]
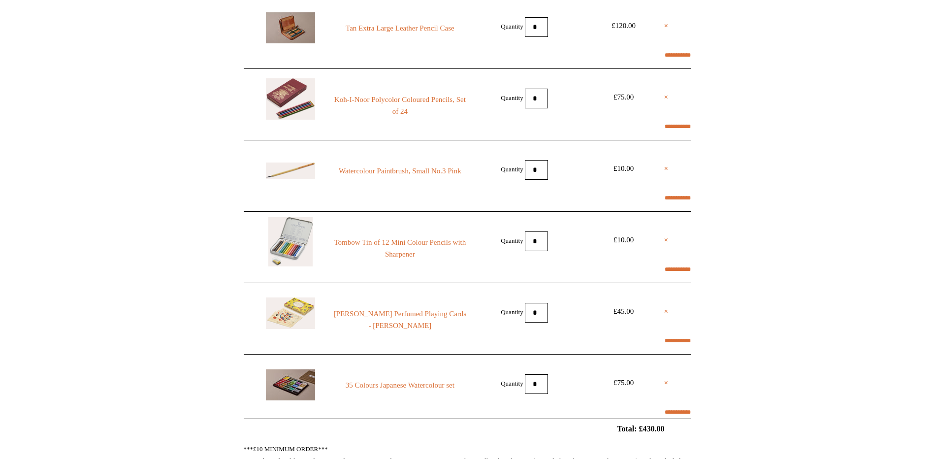
select select "*******"
type input "****"
